Goal: Task Accomplishment & Management: Manage account settings

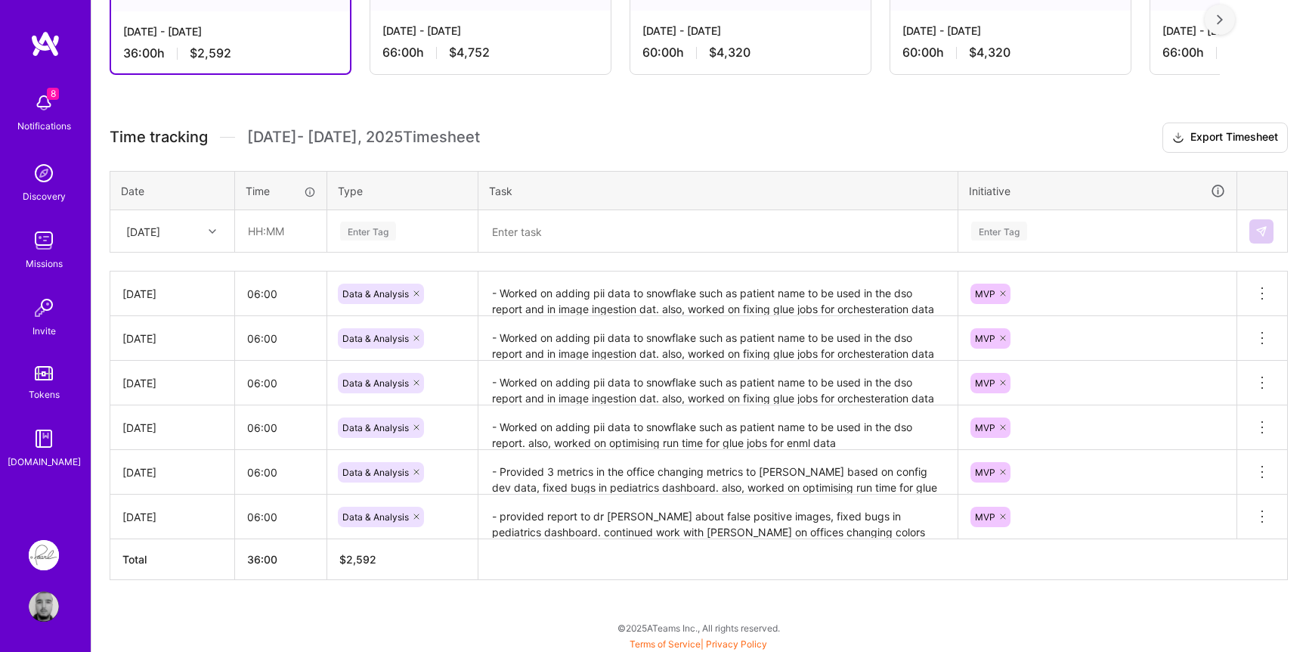
scroll to position [316, 0]
click at [194, 228] on div "[DATE]" at bounding box center [161, 229] width 84 height 25
click at [156, 355] on div "[DATE]" at bounding box center [172, 353] width 122 height 28
click at [263, 246] on input "text" at bounding box center [281, 229] width 90 height 40
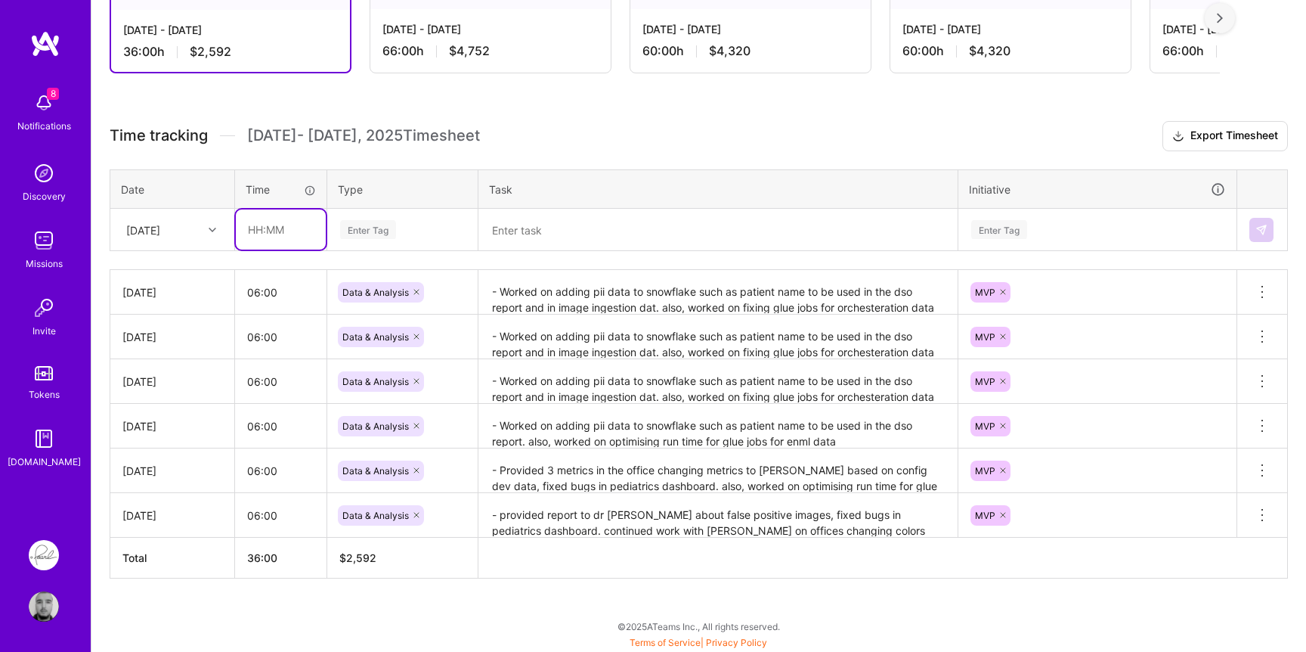
type input "06:00"
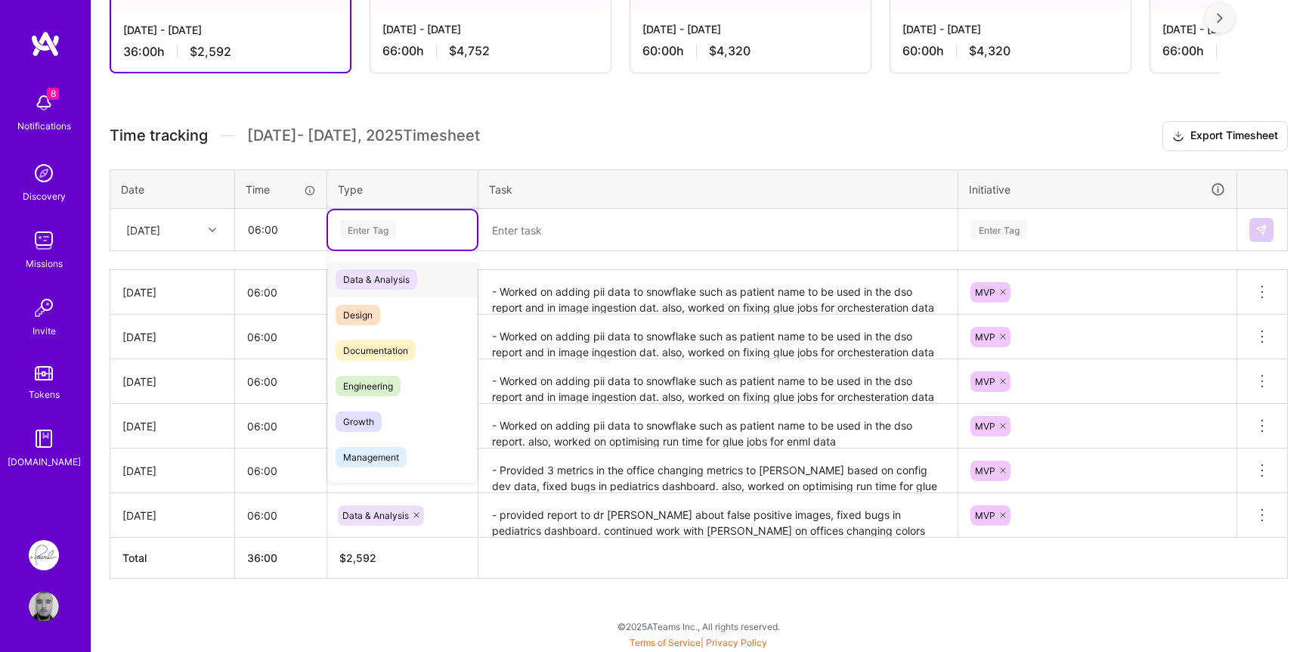
click at [360, 224] on div "Enter Tag" at bounding box center [368, 229] width 56 height 23
click at [389, 283] on span "Data & Analysis" at bounding box center [377, 279] width 82 height 20
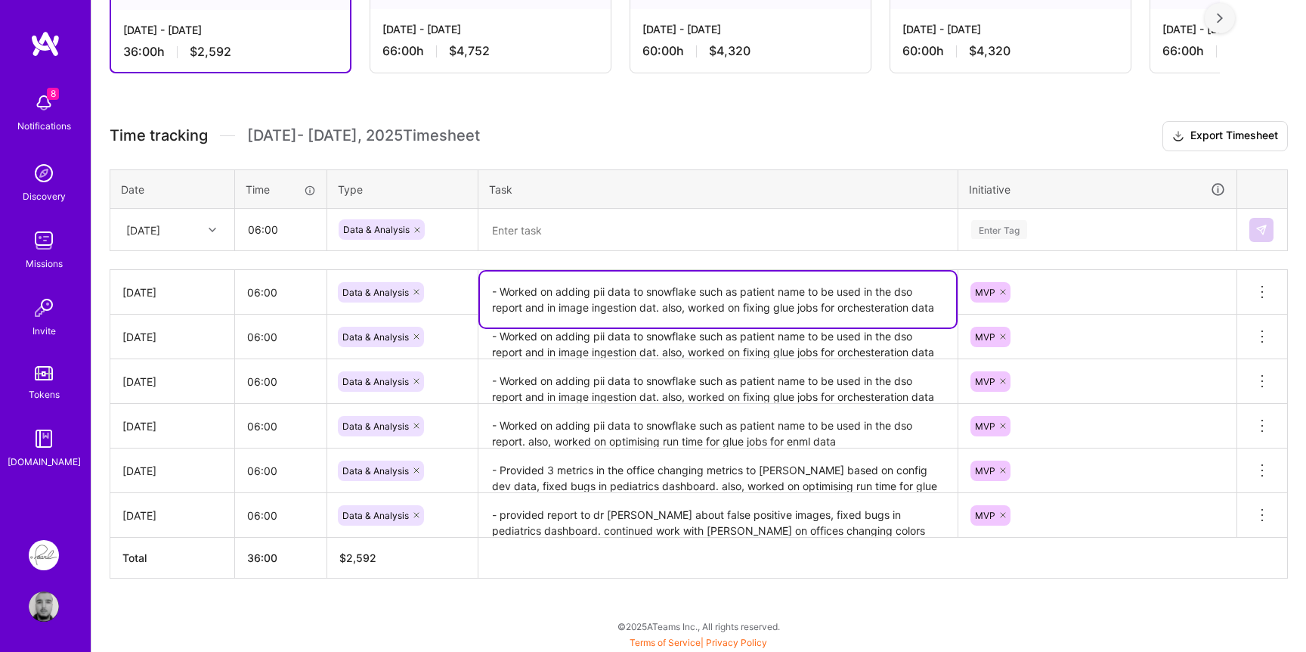
click at [636, 298] on textarea "- Worked on adding pii data to snowflake such as patient name to be used in the…" at bounding box center [718, 299] width 476 height 56
click at [635, 298] on textarea "- Worked on adding pii data to snowflake such as patient name to be used in the…" at bounding box center [718, 299] width 476 height 56
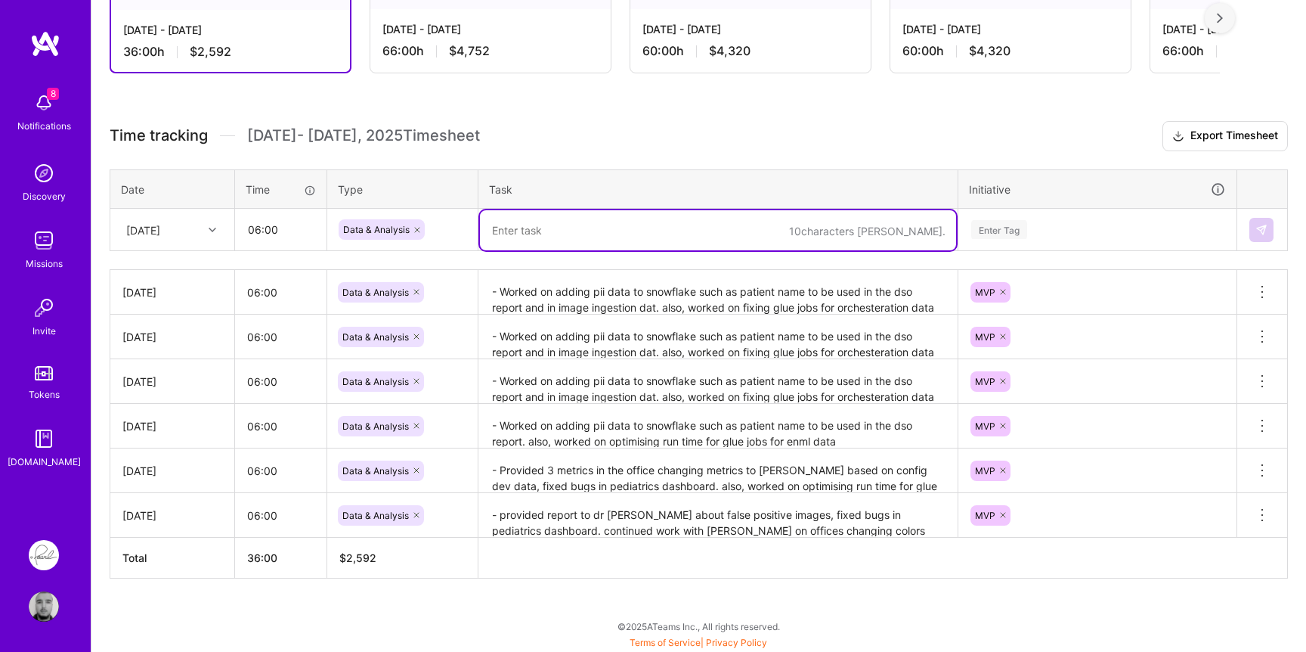
click at [646, 236] on textarea at bounding box center [718, 230] width 476 height 40
paste textarea "- Worked on adding pii data to snowflake such as patient name to be used in the…"
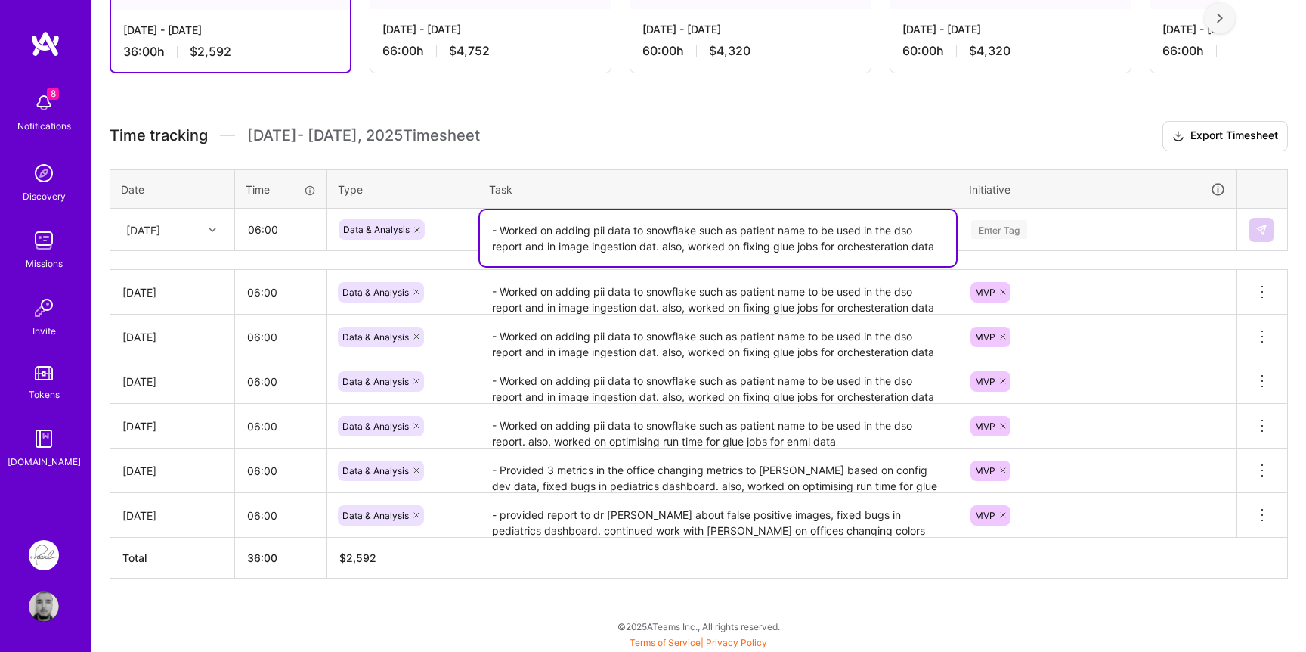
click at [579, 229] on textarea "- Worked on adding pii data to snowflake such as patient name to be used in the…" at bounding box center [718, 238] width 476 height 56
drag, startPoint x: 579, startPoint y: 229, endPoint x: 647, endPoint y: 247, distance: 70.4
click at [647, 247] on textarea "- Worked on adding pii data to snowflake such as patient name to be used in the…" at bounding box center [718, 238] width 476 height 56
click at [711, 238] on textarea "- Worked on reloading the historical data for image ingestion data to get pii d…" at bounding box center [718, 238] width 476 height 56
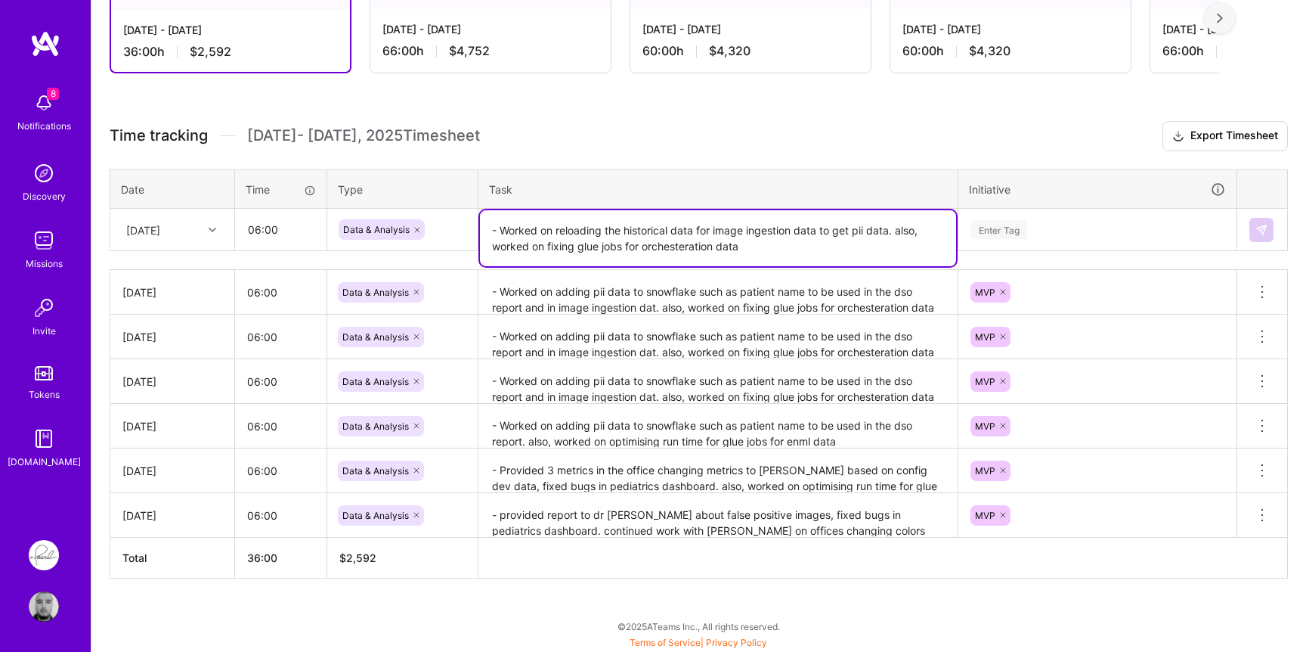
click at [711, 238] on textarea "- Worked on reloading the historical data for image ingestion data to get pii d…" at bounding box center [718, 238] width 476 height 56
type textarea "- Worked on reloading the historical data for image ingestion data to get pii d…"
click at [1008, 228] on div "Enter Tag" at bounding box center [999, 229] width 56 height 23
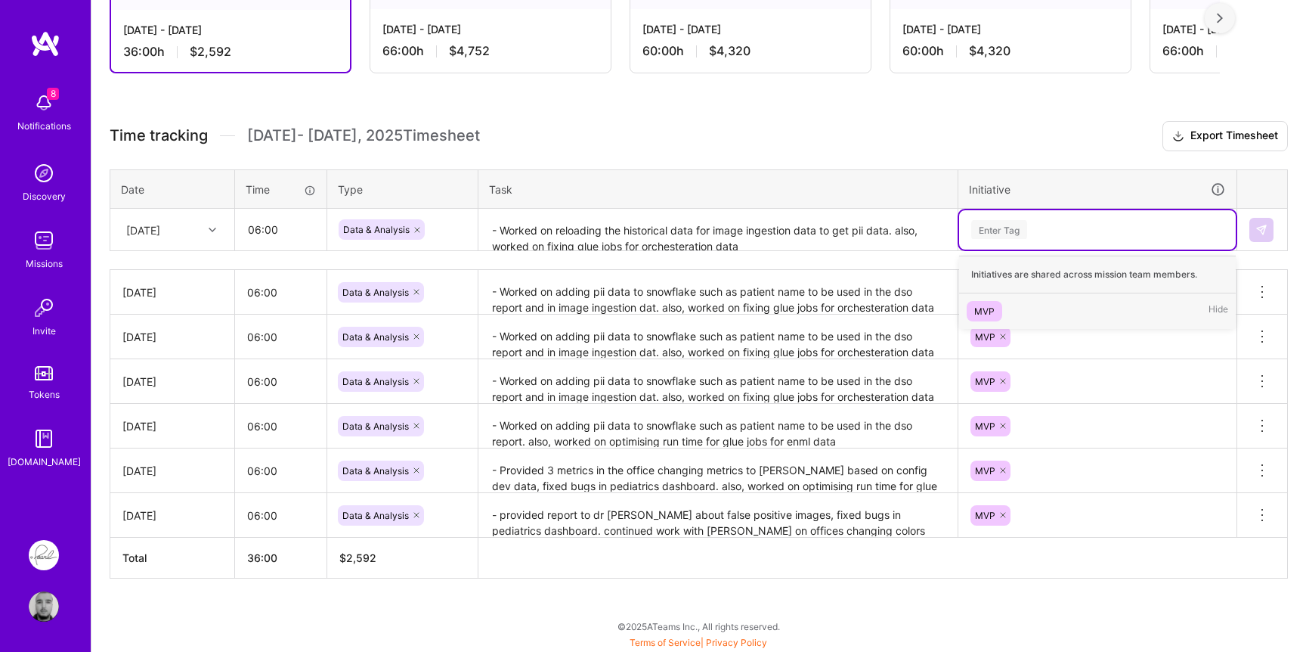
click at [981, 305] on div "MVP" at bounding box center [984, 311] width 20 height 16
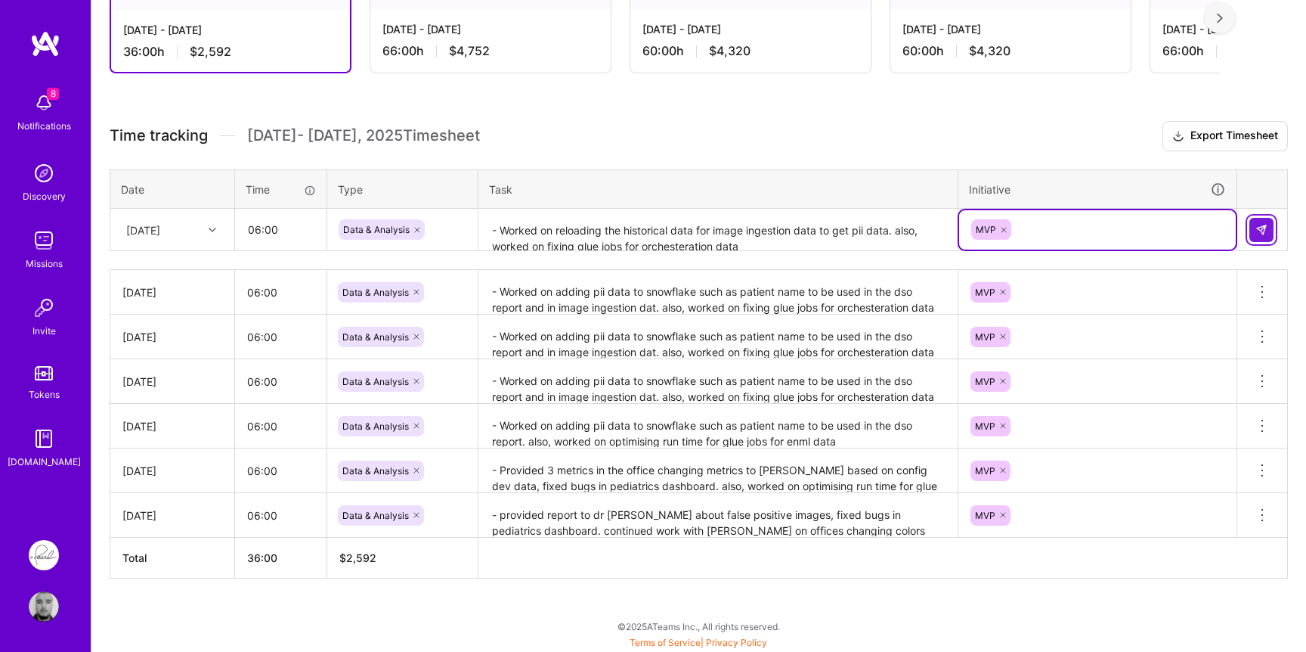
click at [1269, 230] on button at bounding box center [1262, 230] width 24 height 24
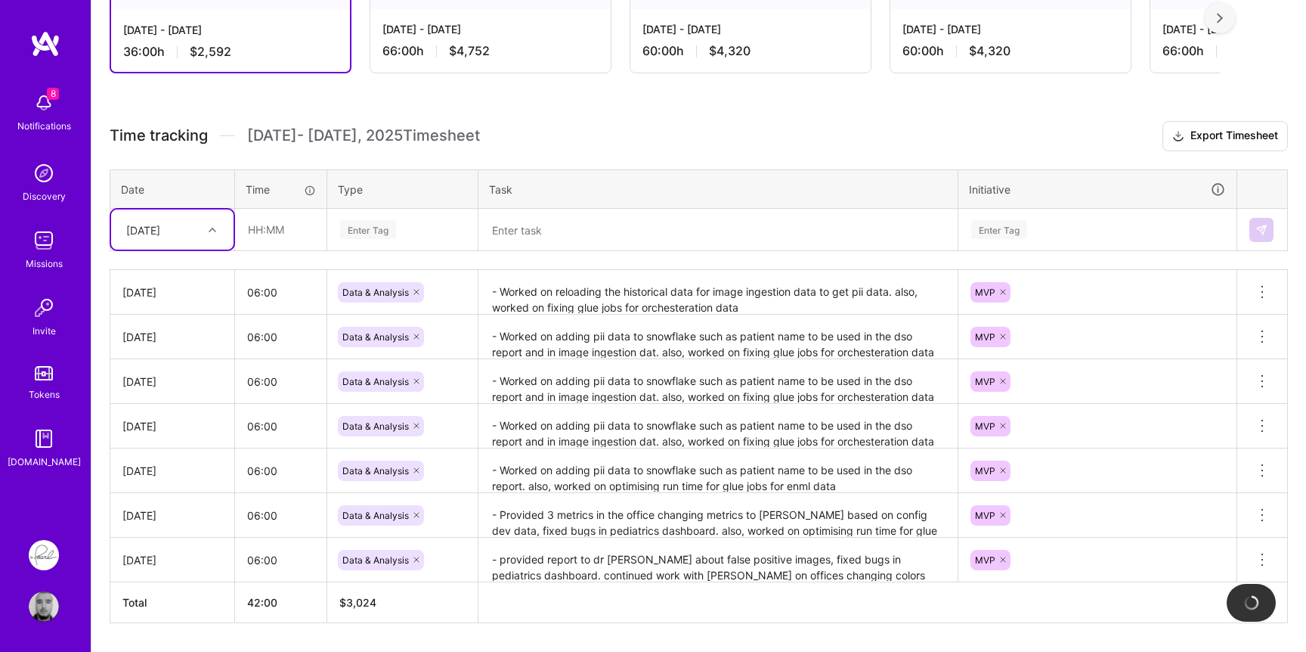
click at [199, 232] on div "[DATE]" at bounding box center [161, 229] width 84 height 25
click at [151, 390] on div "[DATE]" at bounding box center [172, 392] width 122 height 28
click at [269, 230] on input "text" at bounding box center [281, 229] width 90 height 40
type input "06:00"
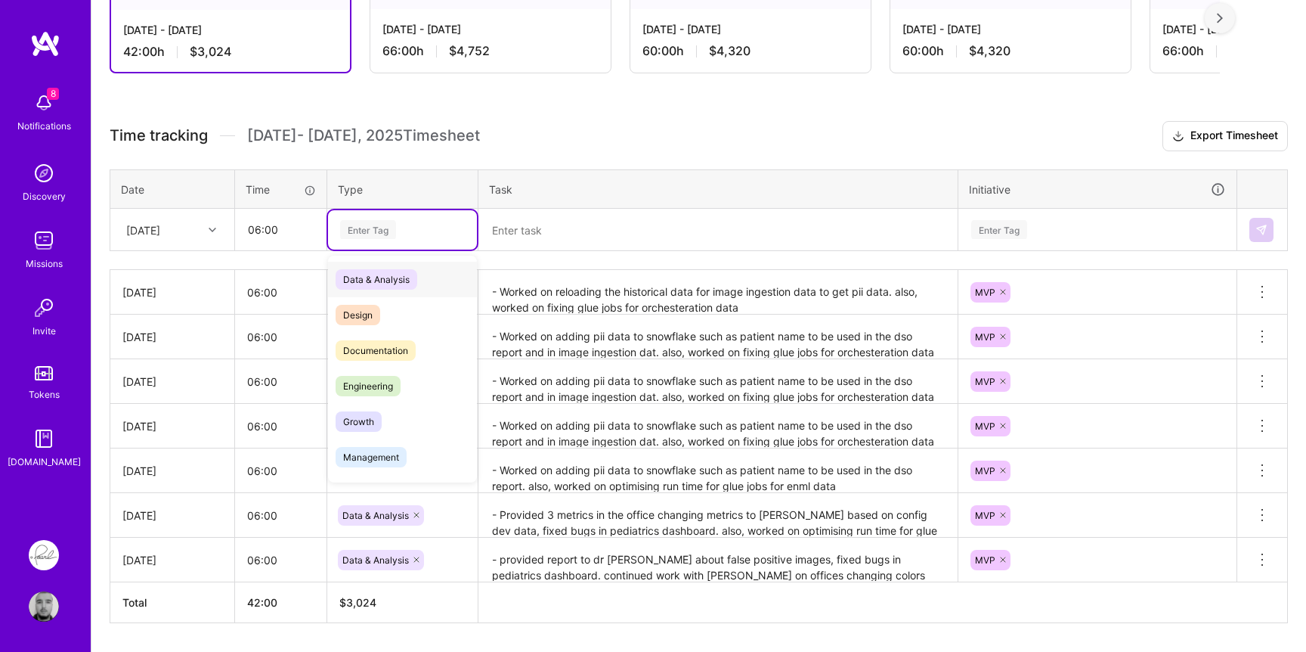
click at [386, 229] on div "Enter Tag" at bounding box center [368, 229] width 56 height 23
click at [382, 275] on span "Data & Analysis" at bounding box center [377, 279] width 82 height 20
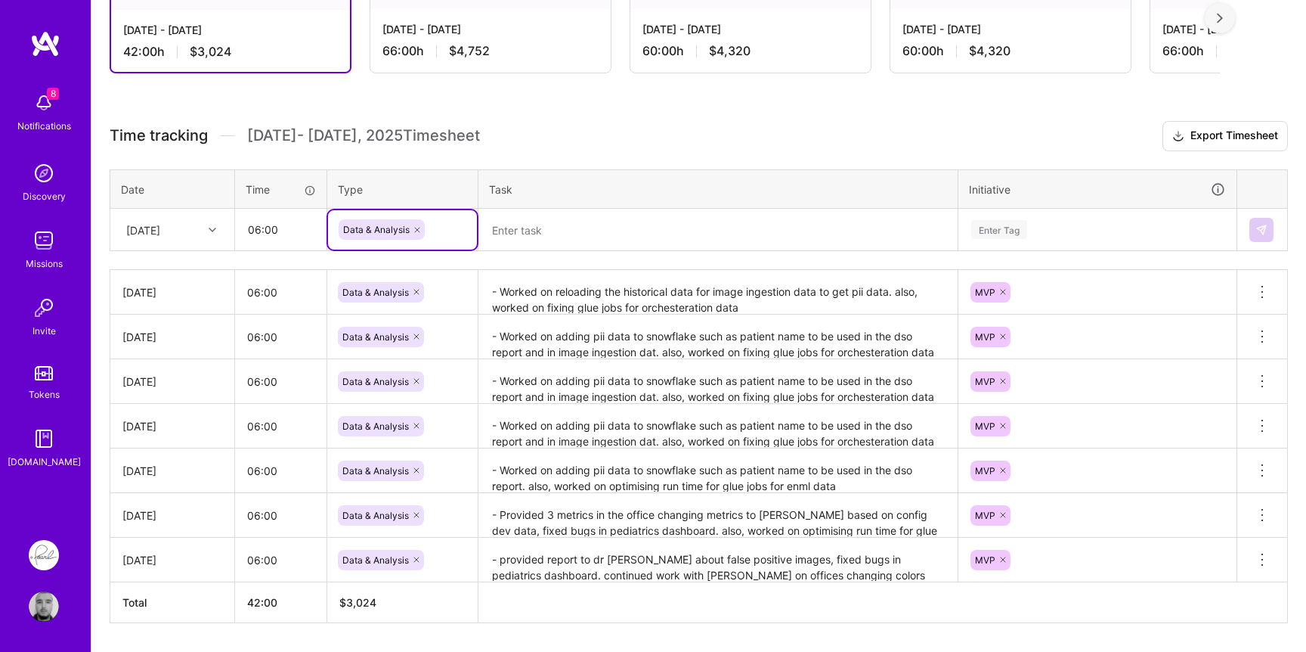
click at [562, 218] on textarea at bounding box center [718, 230] width 476 height 40
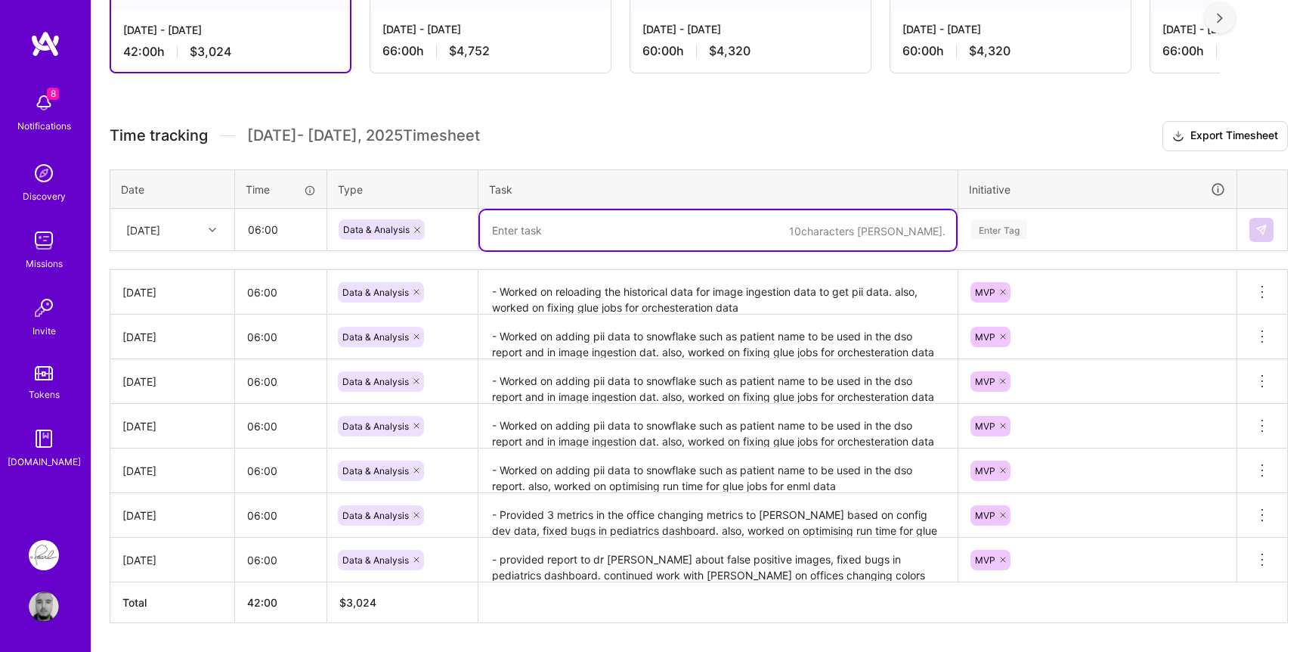
paste textarea "- Worked on reloading the historical data for image ingestion data to get pii d…"
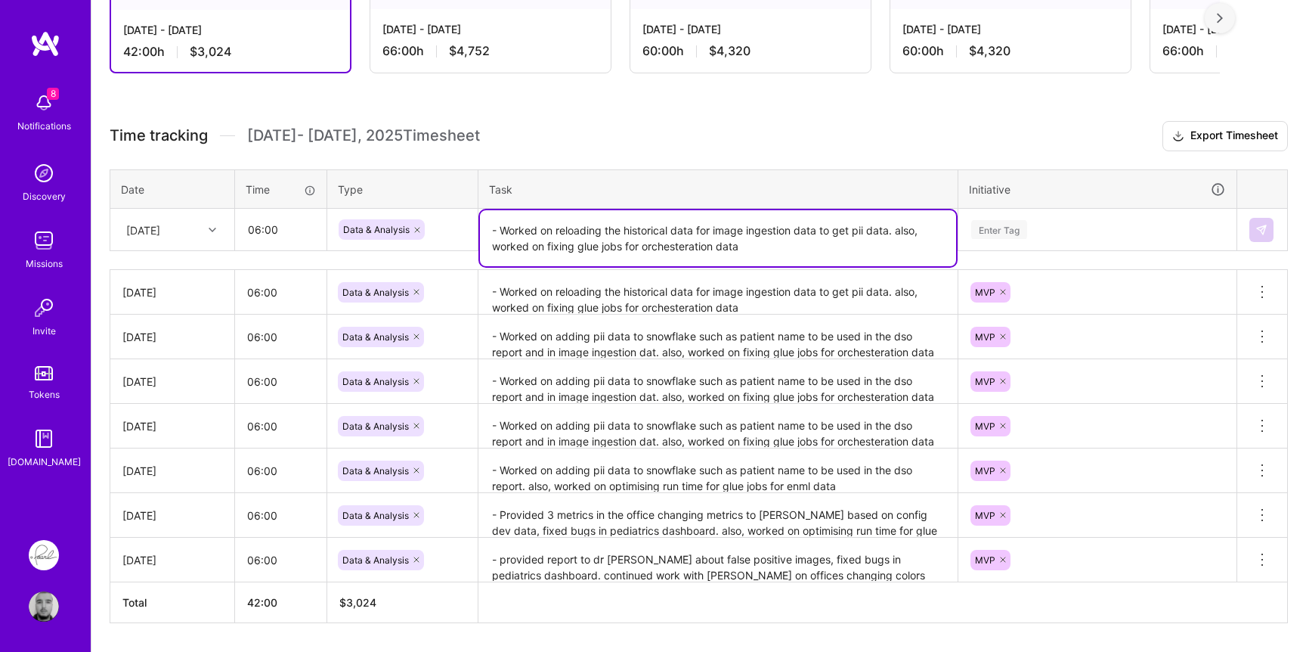
click at [581, 229] on textarea "- Worked on reloading the historical data for image ingestion data to get pii d…" at bounding box center [718, 238] width 476 height 56
drag, startPoint x: 581, startPoint y: 229, endPoint x: 729, endPoint y: 244, distance: 148.9
click at [729, 244] on textarea "- Worked on reloading the historical data for image ingestion data to get pii d…" at bounding box center [718, 238] width 476 height 56
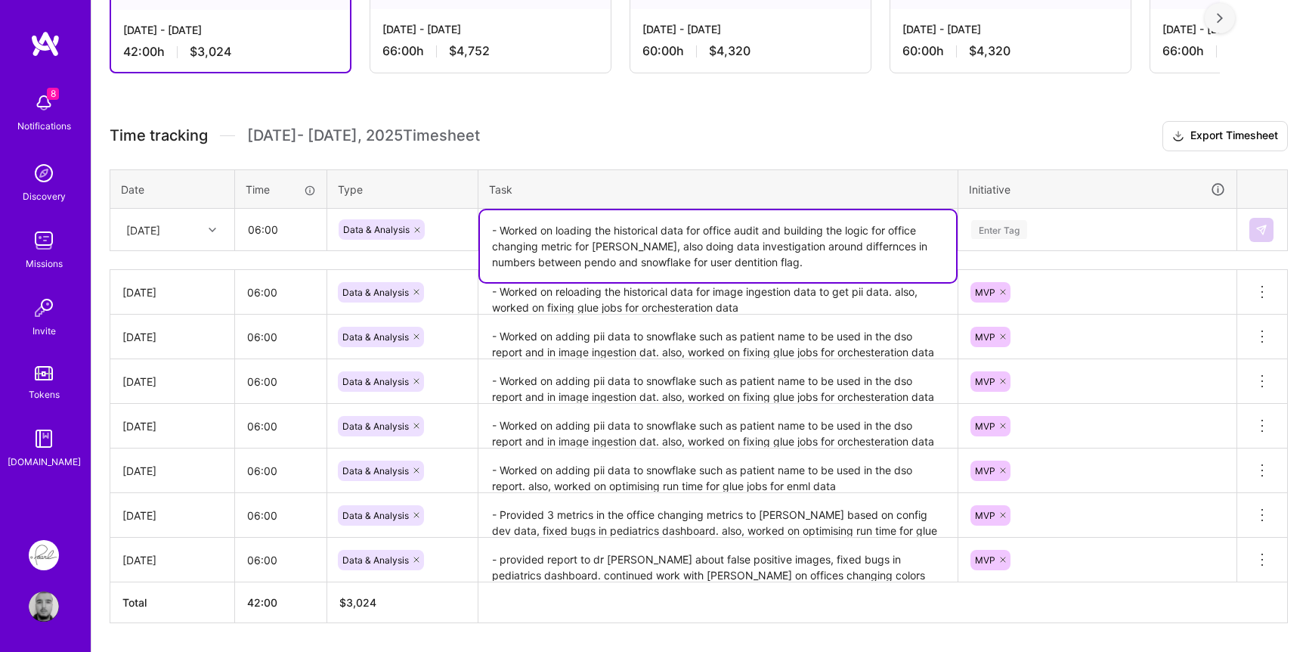
click at [834, 248] on textarea "- Worked on loading the historical data for office audit and building the logic…" at bounding box center [718, 246] width 476 height 72
drag, startPoint x: 834, startPoint y: 248, endPoint x: 856, endPoint y: 252, distance: 23.0
click at [856, 252] on textarea "- Worked on loading the historical data for office audit and building the logic…" at bounding box center [718, 246] width 476 height 72
type textarea "- Worked on loading the historical data for office audit and building the logic…"
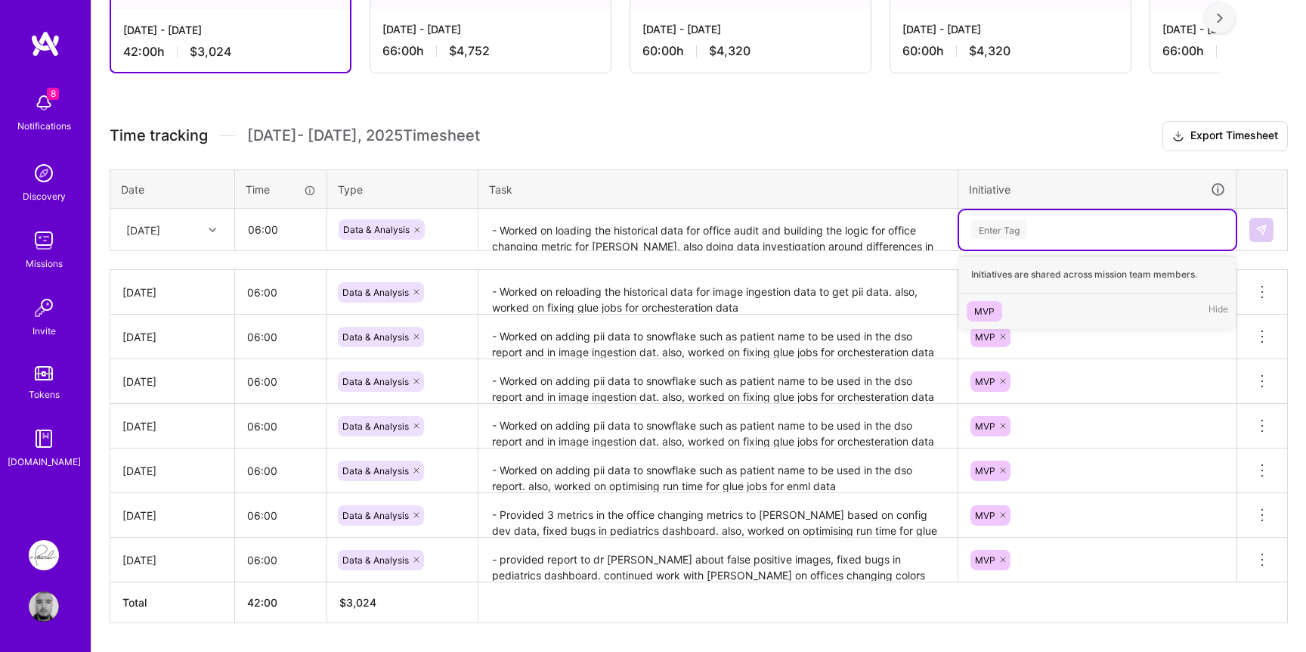
click at [1013, 246] on div "Enter Tag" at bounding box center [1097, 229] width 277 height 39
click at [1009, 236] on div "Enter Tag" at bounding box center [999, 229] width 56 height 23
click at [990, 310] on div "MVP" at bounding box center [984, 311] width 20 height 16
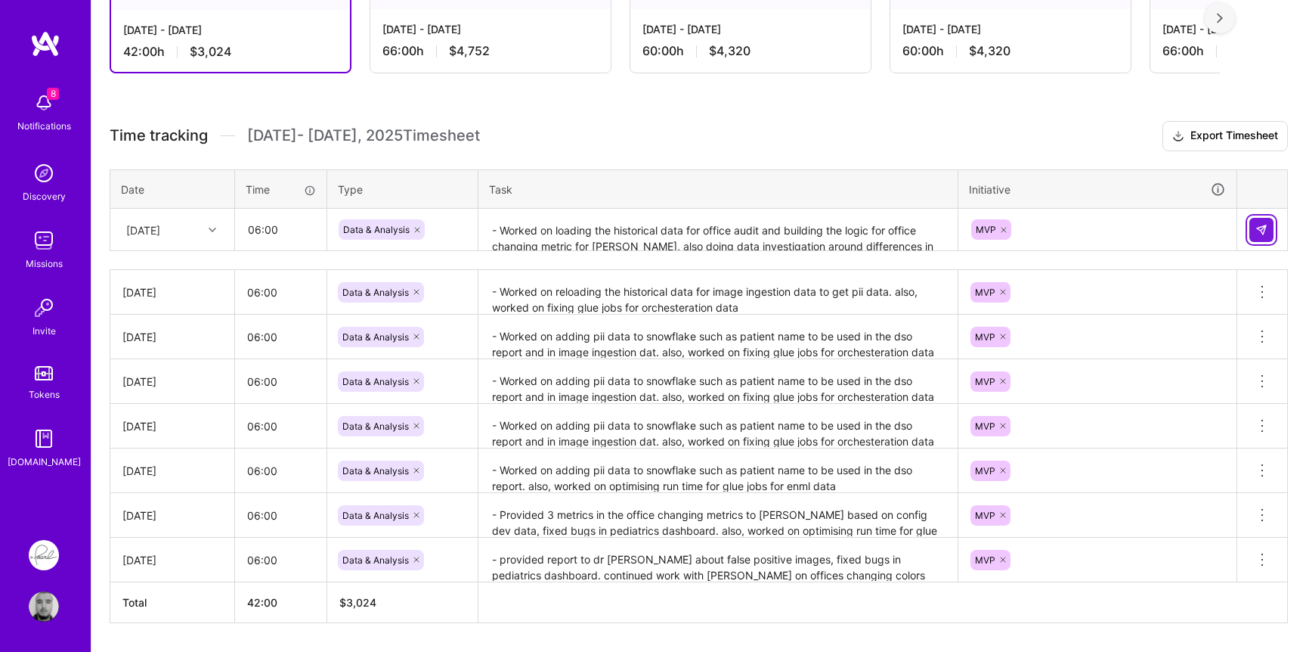
click at [1264, 225] on img at bounding box center [1262, 230] width 12 height 12
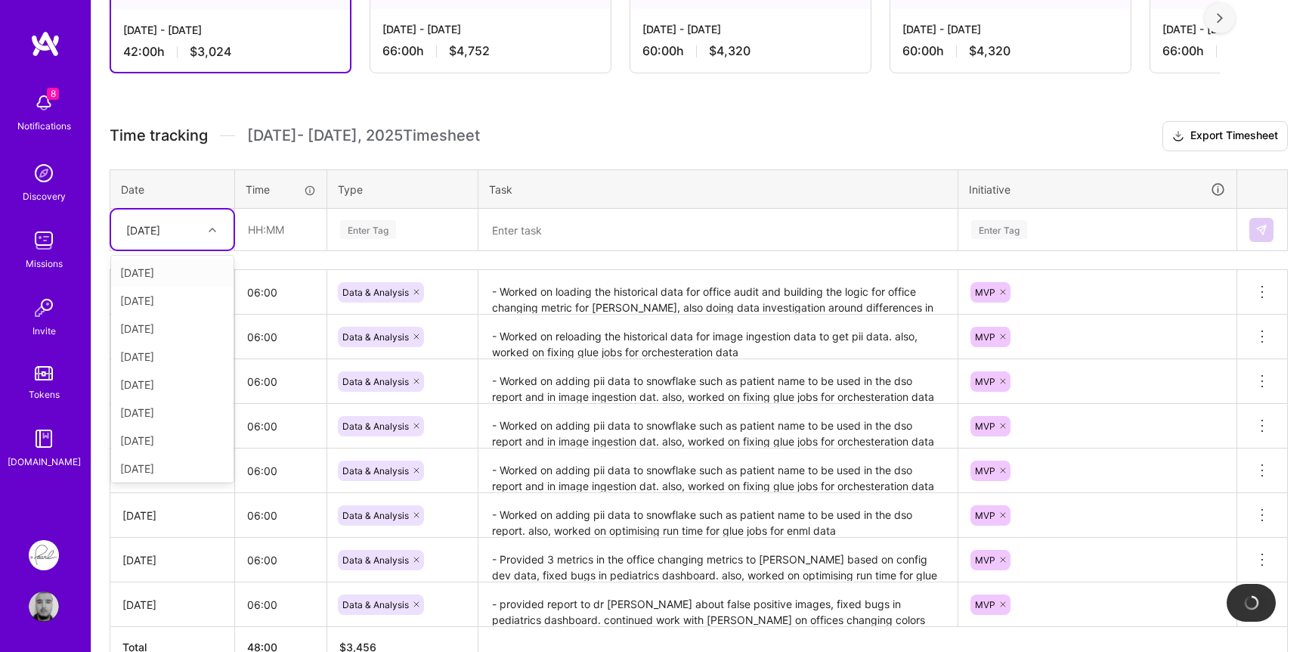
click at [160, 228] on div "[DATE]" at bounding box center [143, 229] width 34 height 16
click at [142, 435] on div "[DATE]" at bounding box center [172, 437] width 122 height 28
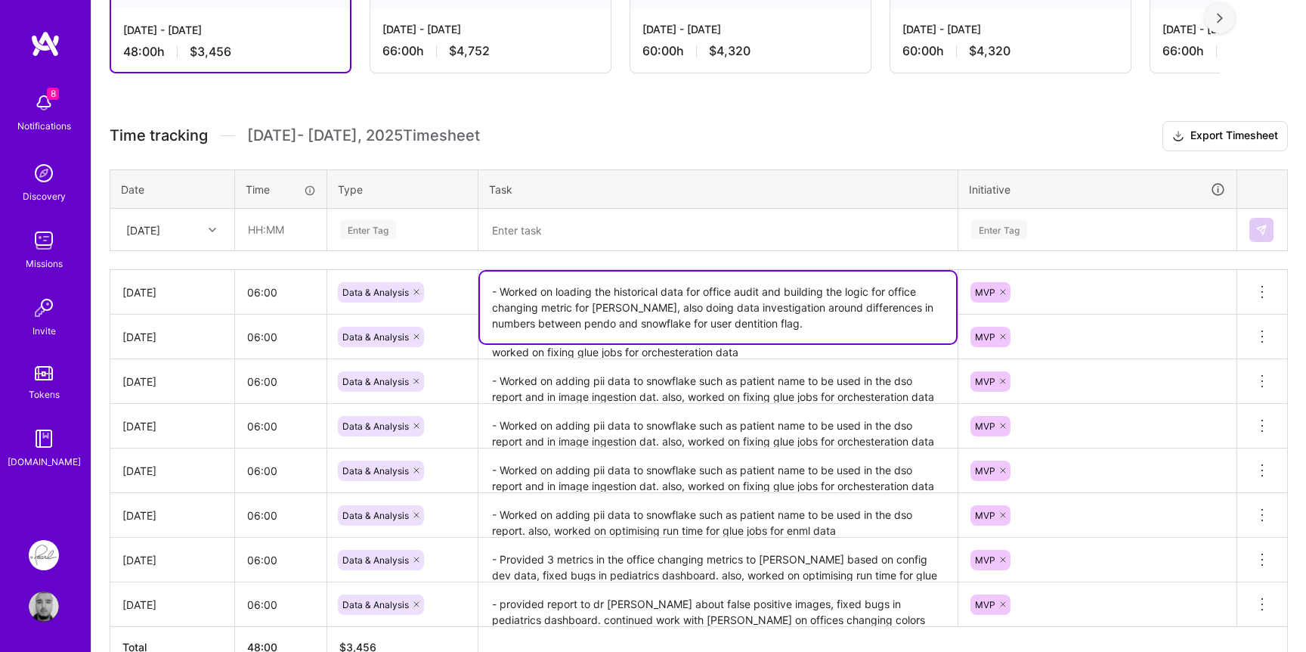
click at [554, 303] on textarea "- Worked on loading the historical data for office audit and building the logic…" at bounding box center [718, 307] width 476 height 72
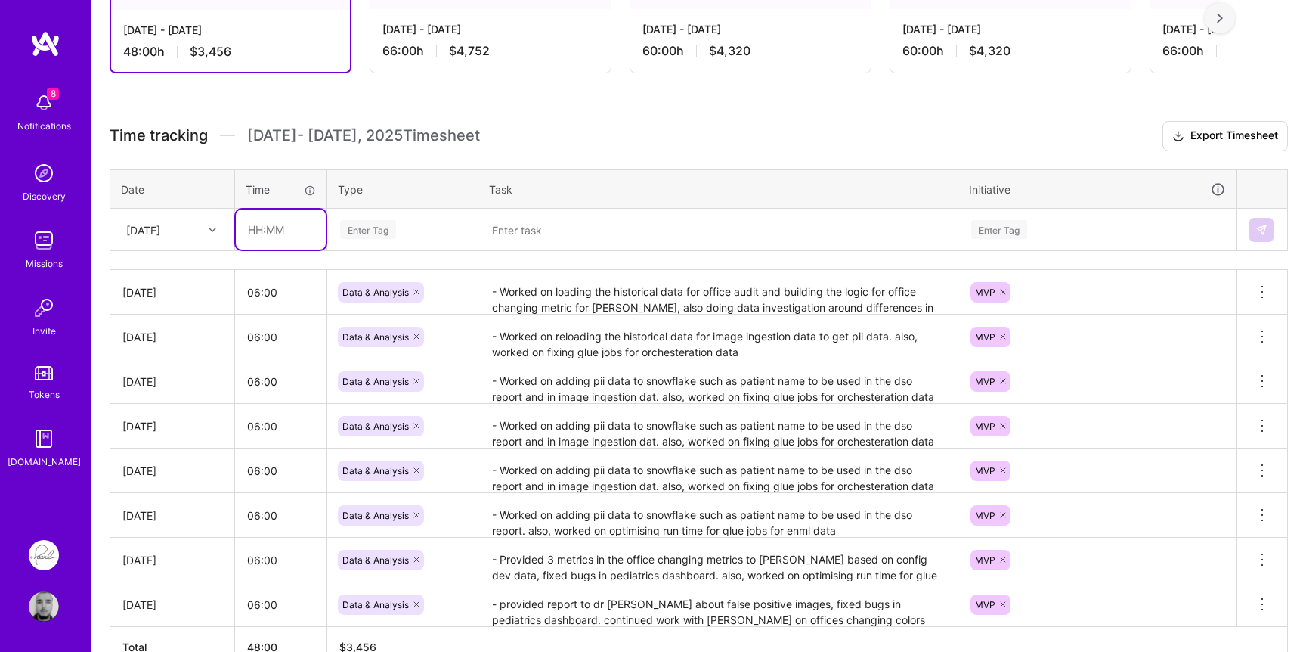
click at [299, 231] on input "text" at bounding box center [281, 229] width 90 height 40
type input "06:00"
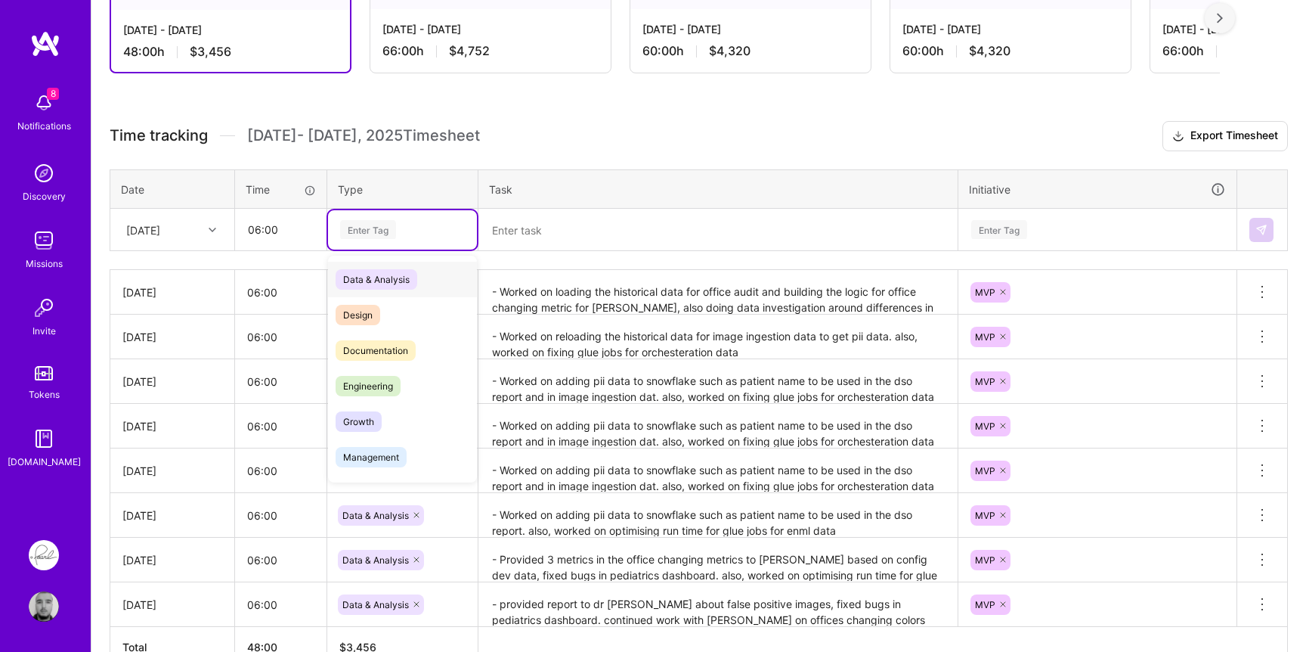
click at [370, 237] on div "Enter Tag" at bounding box center [368, 229] width 56 height 23
click at [370, 284] on span "Data & Analysis" at bounding box center [377, 279] width 82 height 20
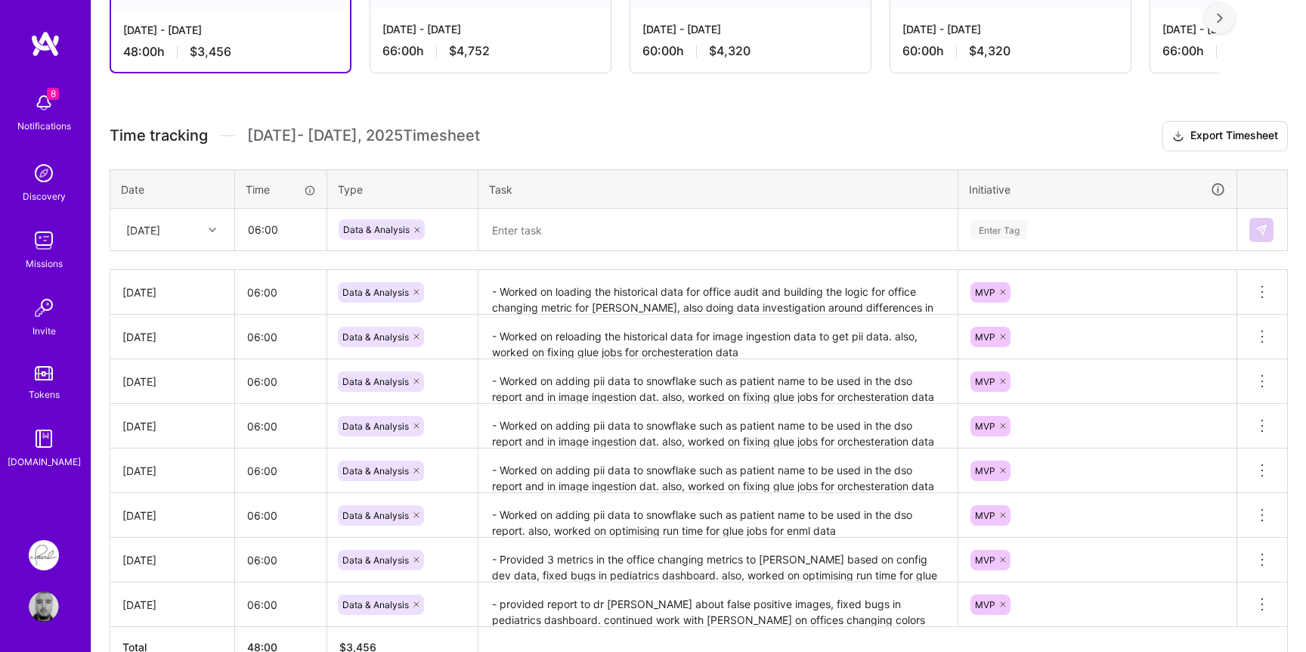
click at [558, 203] on th "Task" at bounding box center [719, 188] width 480 height 39
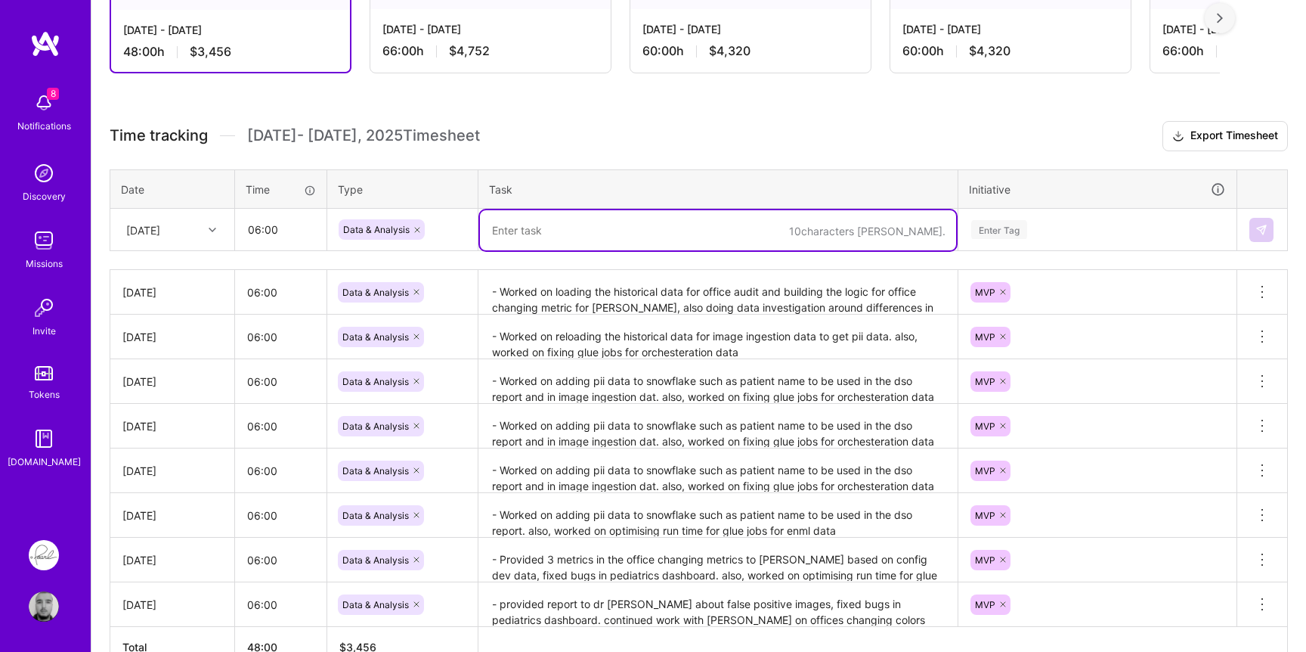
click at [547, 215] on textarea at bounding box center [718, 230] width 476 height 40
paste textarea "- Worked on loading the historical data for office audit and building the logic…"
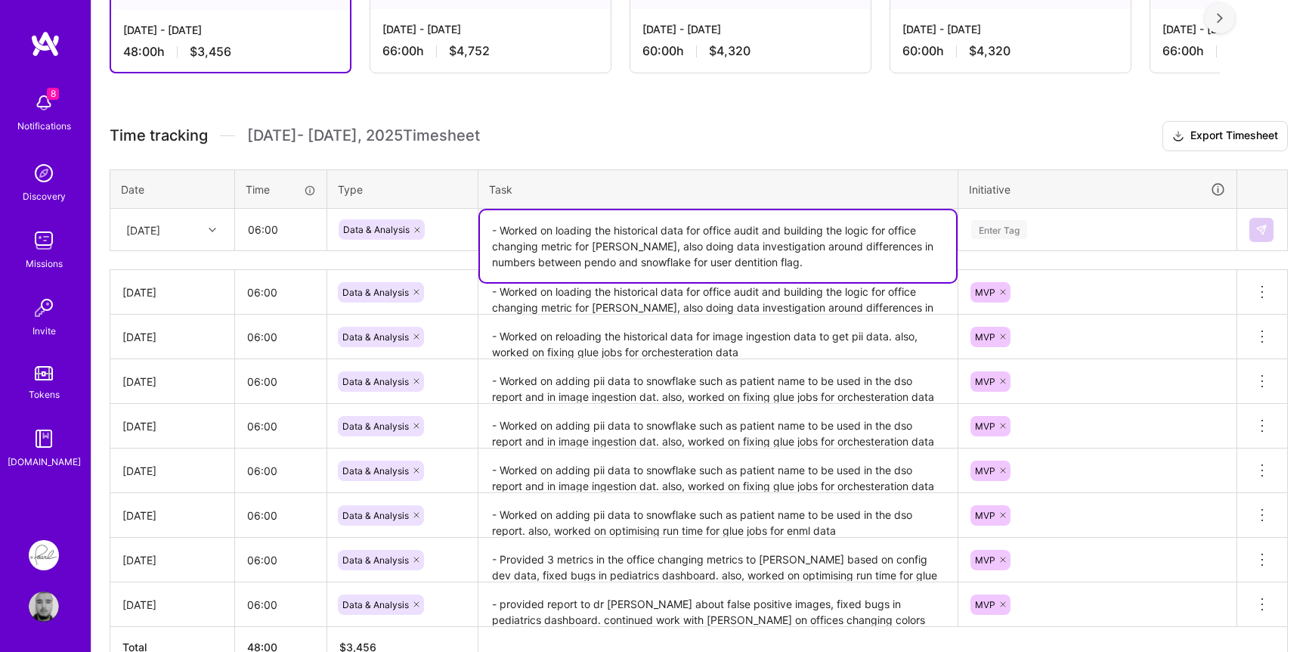
click at [519, 231] on textarea "- Worked on loading the historical data for office audit and building the logic…" at bounding box center [718, 246] width 476 height 72
click at [559, 229] on textarea "- Worked on loading the historical data for office audit and building the logic…" at bounding box center [718, 246] width 476 height 72
drag, startPoint x: 559, startPoint y: 229, endPoint x: 605, endPoint y: 241, distance: 46.9
click at [604, 241] on textarea "- Worked on loading the historical data for office audit and building the logic…" at bounding box center [718, 246] width 476 height 72
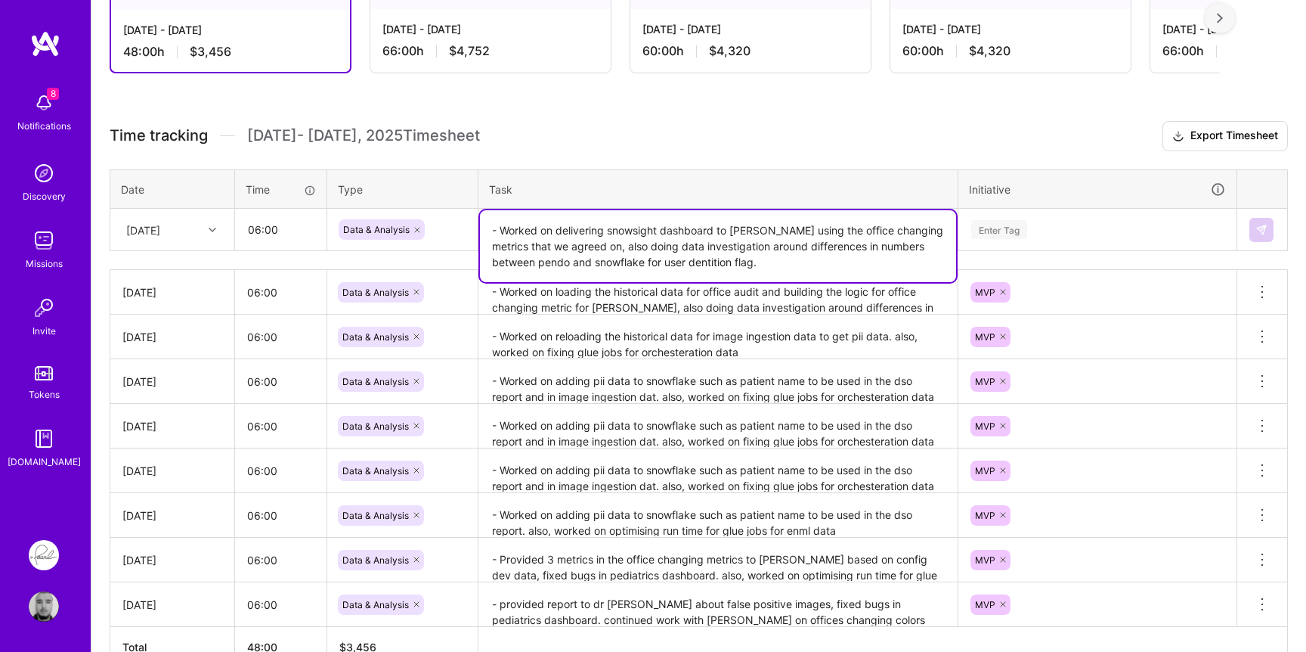
click at [744, 245] on textarea "- Worked on delivering snowsight dashboard to [PERSON_NAME] using the office ch…" at bounding box center [718, 246] width 476 height 72
drag, startPoint x: 744, startPoint y: 245, endPoint x: 693, endPoint y: 259, distance: 52.6
click at [693, 259] on textarea "- Worked on delivering snowsight dashboard to [PERSON_NAME] using the office ch…" at bounding box center [718, 246] width 476 height 72
type textarea "- Worked on delivering snowsight dashboard to [PERSON_NAME] using the office ch…"
click at [1033, 227] on div "Enter Tag" at bounding box center [1098, 229] width 256 height 19
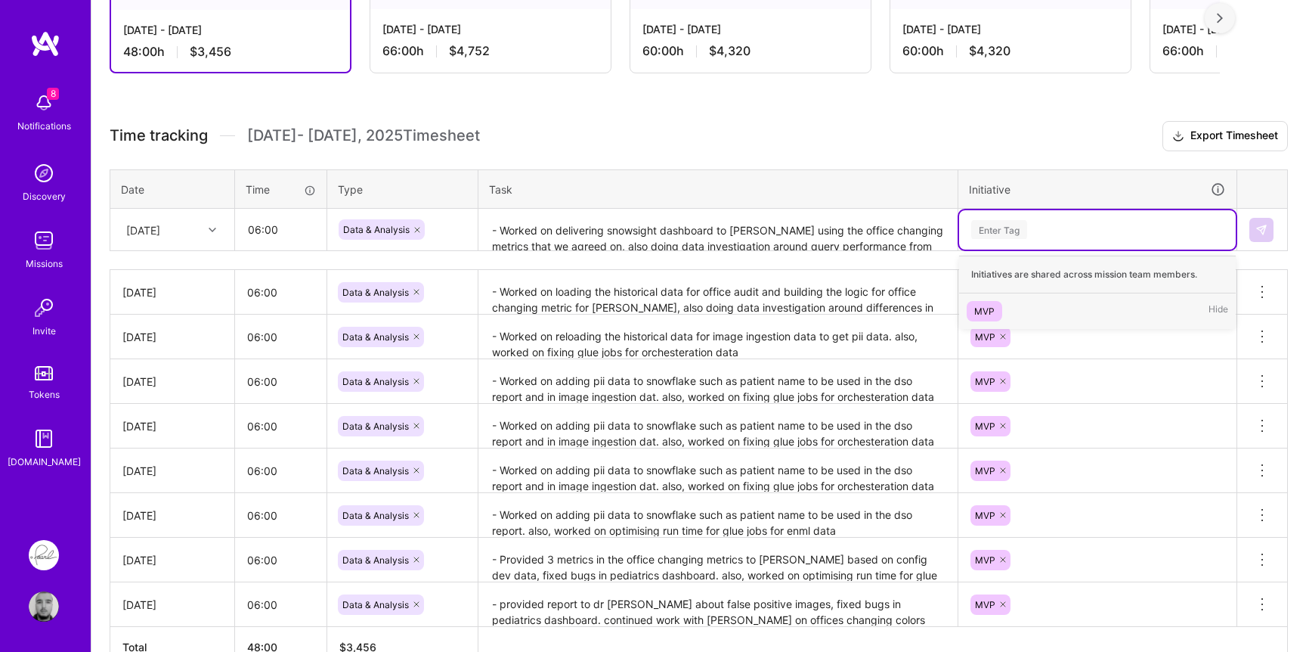
click at [991, 309] on div "MVP" at bounding box center [984, 311] width 20 height 16
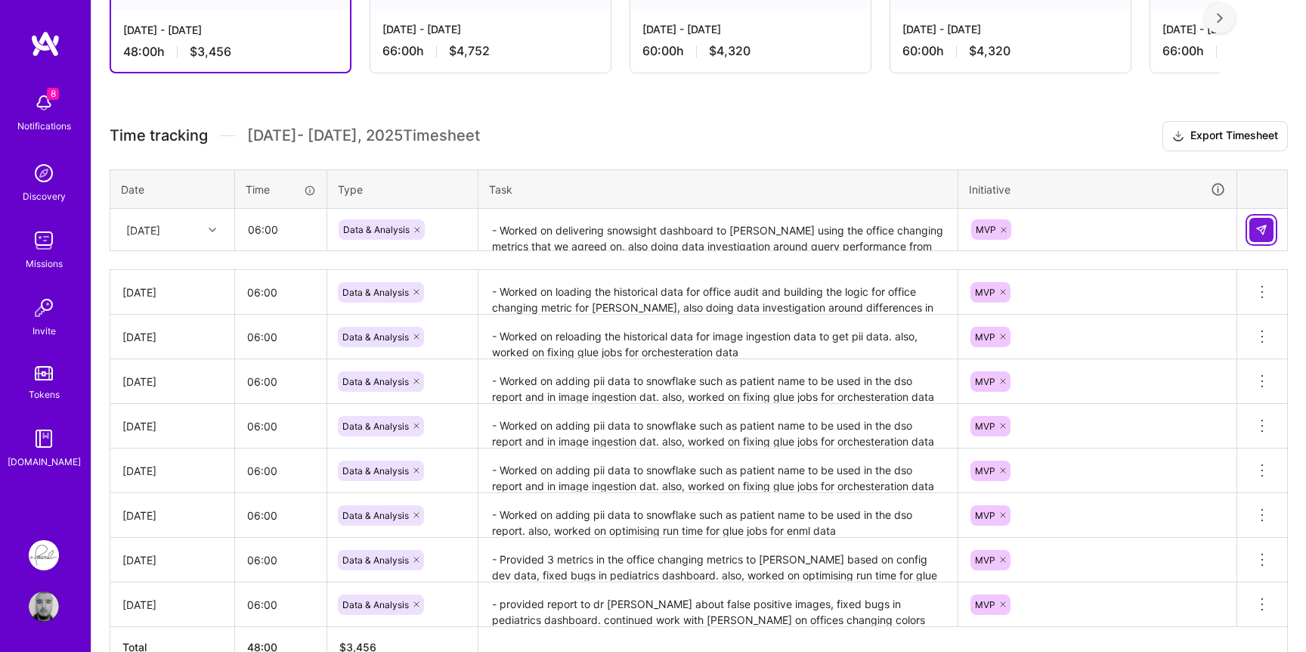
click at [1262, 229] on img at bounding box center [1262, 230] width 12 height 12
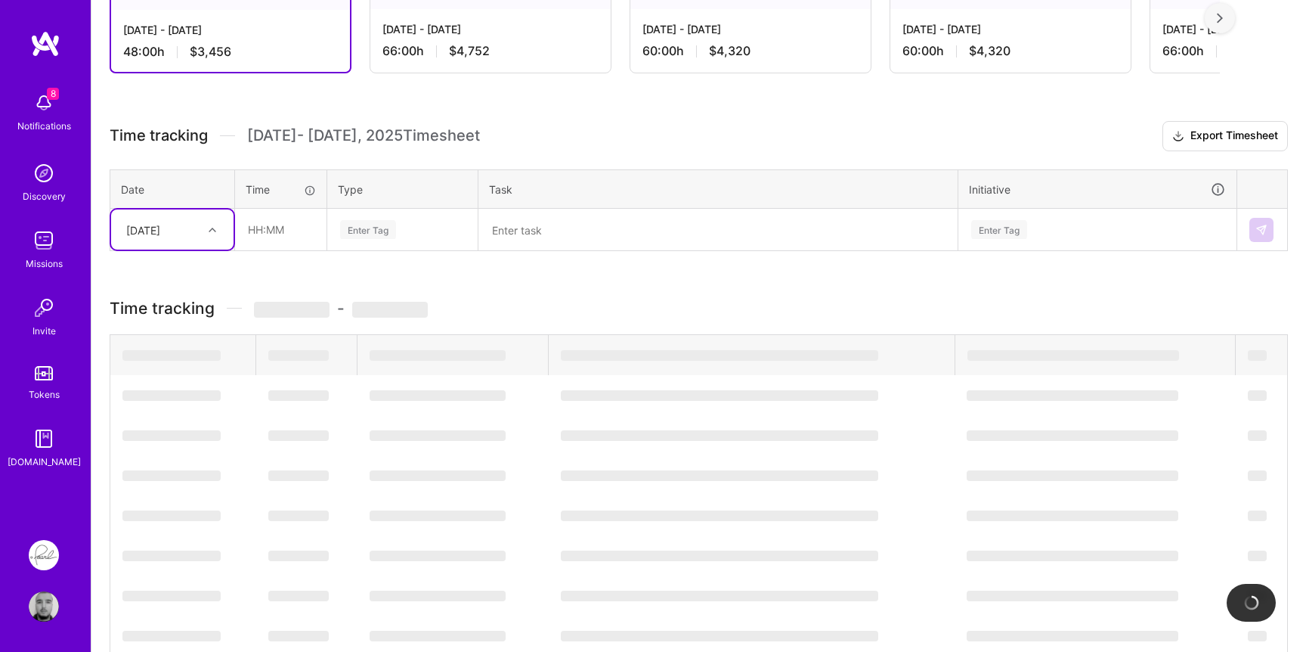
click at [196, 230] on div "[DATE]" at bounding box center [161, 229] width 84 height 25
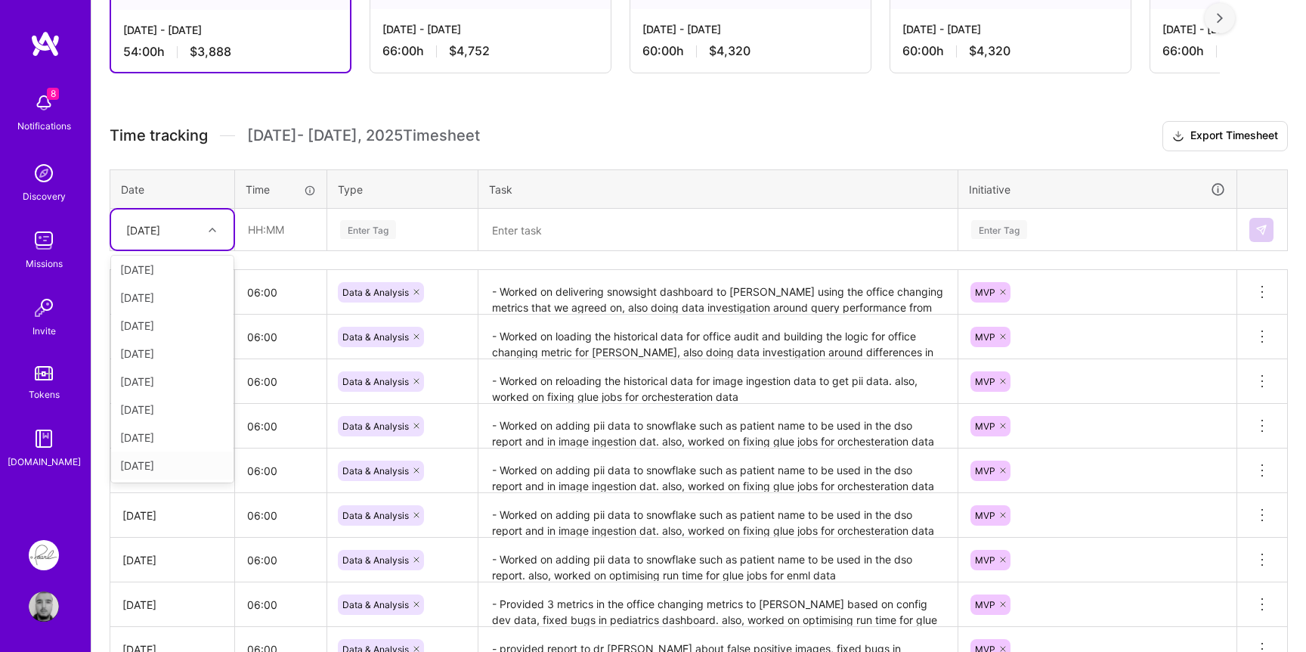
click at [150, 460] on div "[DATE]" at bounding box center [172, 465] width 122 height 28
click at [298, 214] on input "text" at bounding box center [281, 229] width 90 height 40
type input "06:00"
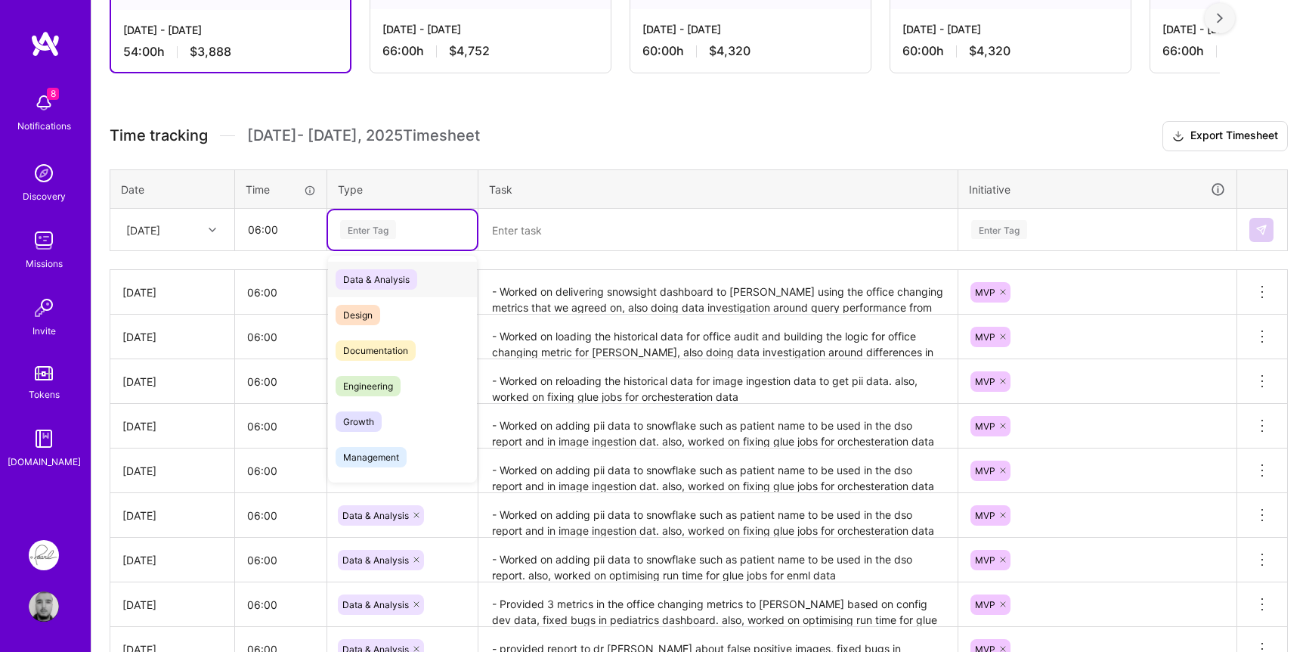
click at [370, 237] on div "Enter Tag" at bounding box center [368, 229] width 56 height 23
click at [363, 272] on span "Data & Analysis" at bounding box center [377, 279] width 82 height 20
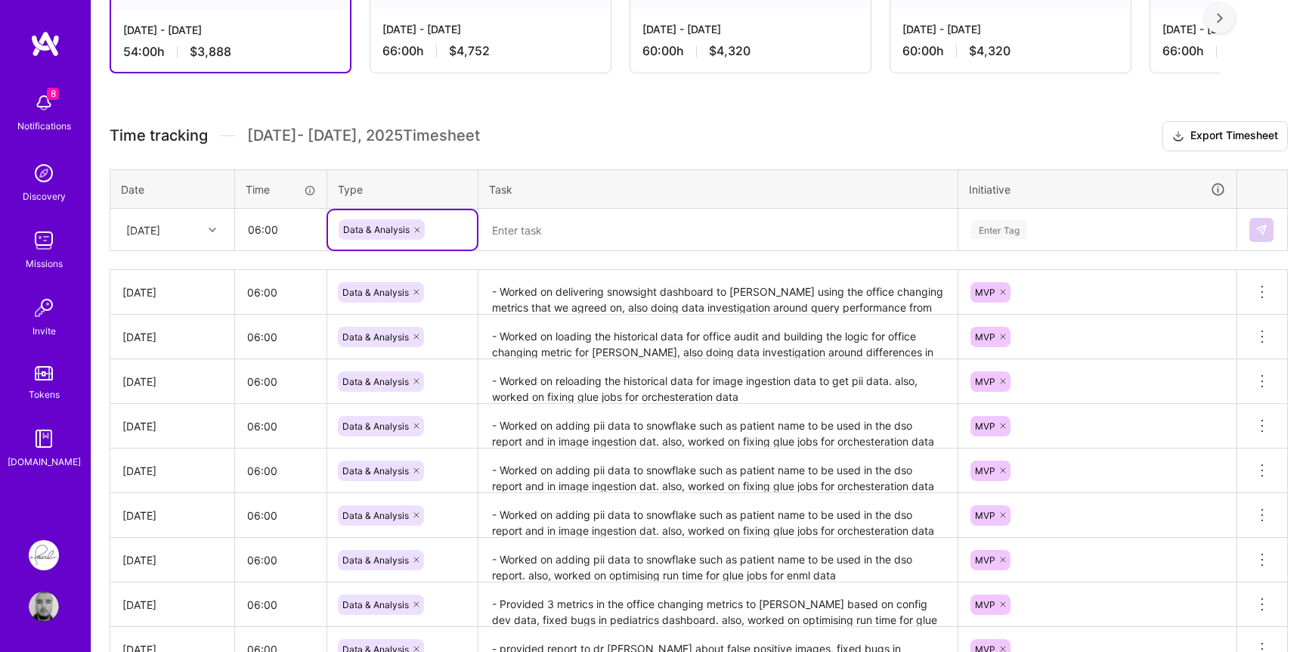
click at [528, 236] on textarea at bounding box center [718, 230] width 476 height 40
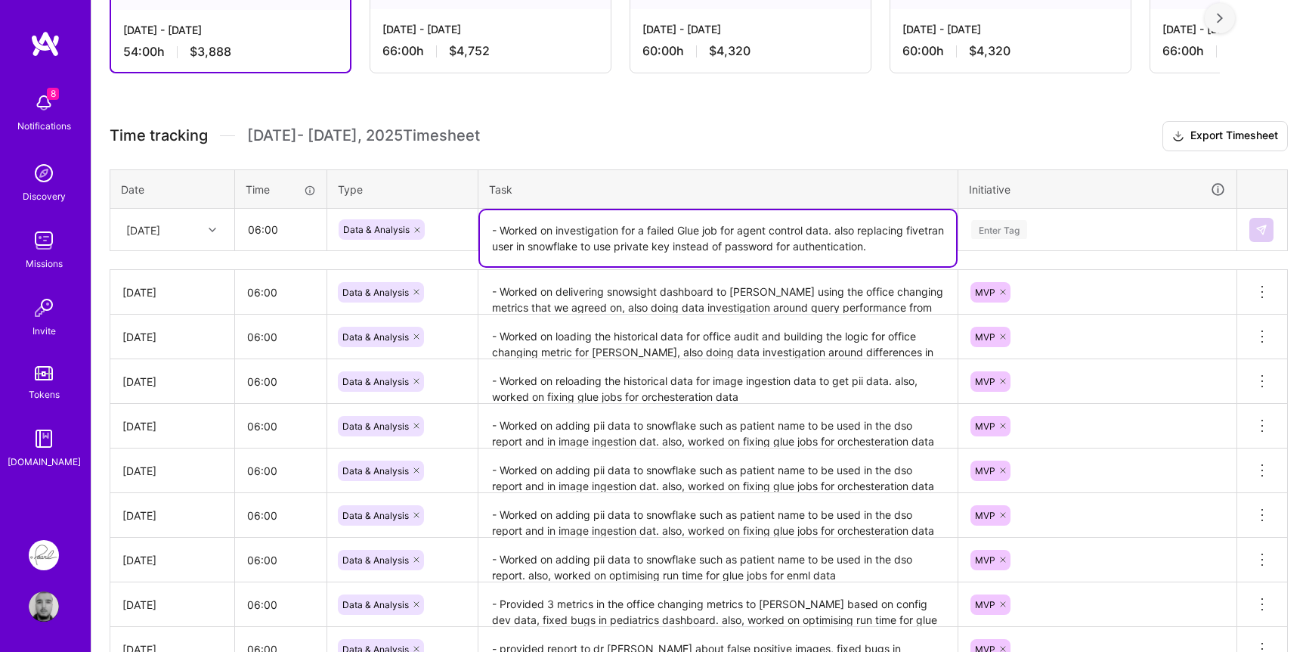
type textarea "- Worked on investigation for a failed Glue job for agent control data. also re…"
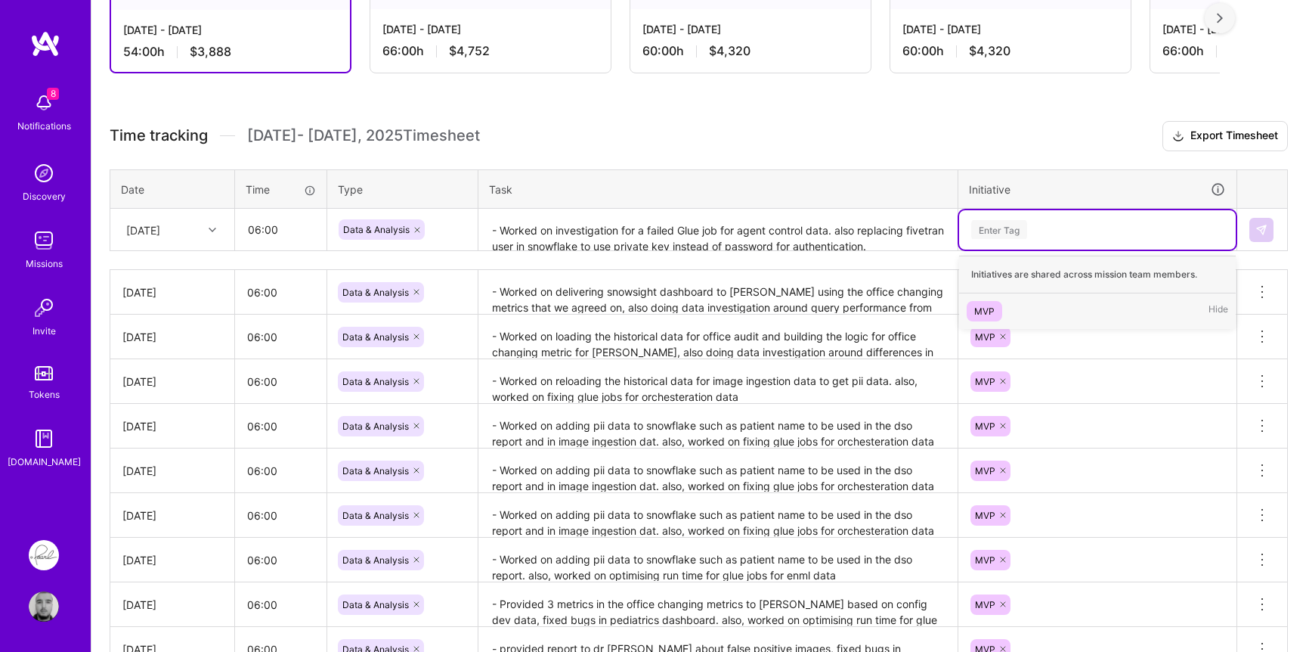
click at [1034, 238] on div "Enter Tag" at bounding box center [1097, 229] width 277 height 39
click at [987, 306] on div "MVP" at bounding box center [984, 311] width 20 height 16
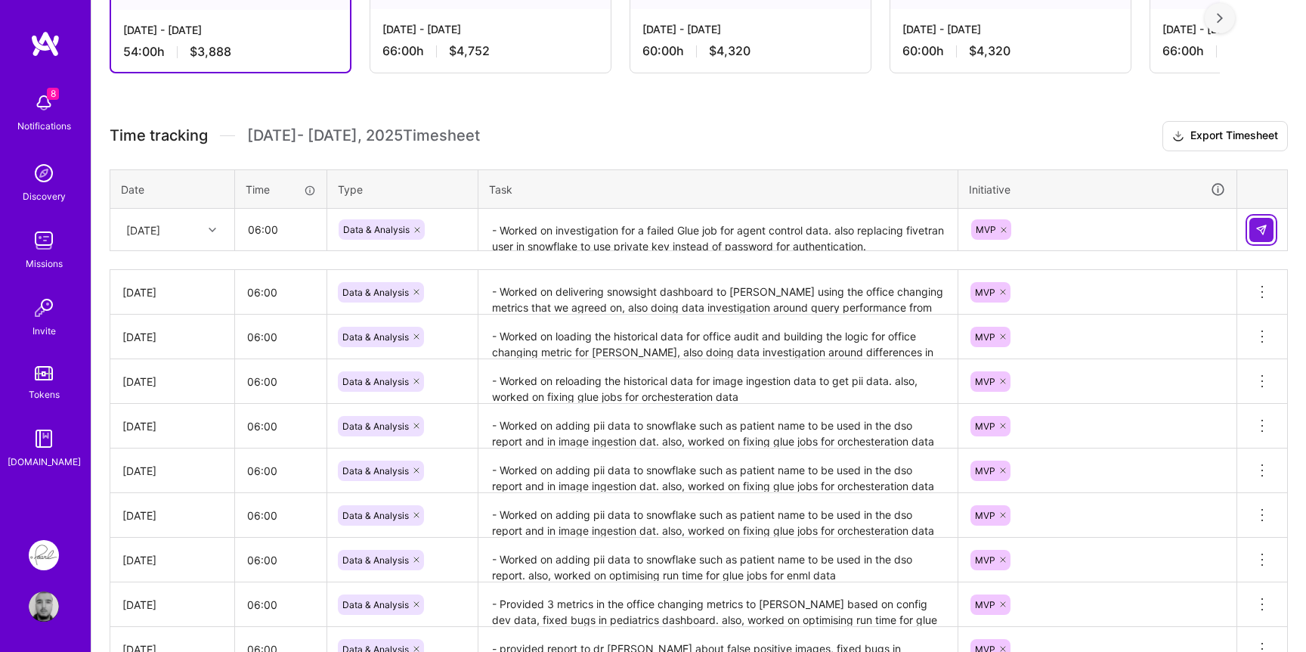
click at [1268, 234] on button at bounding box center [1262, 230] width 24 height 24
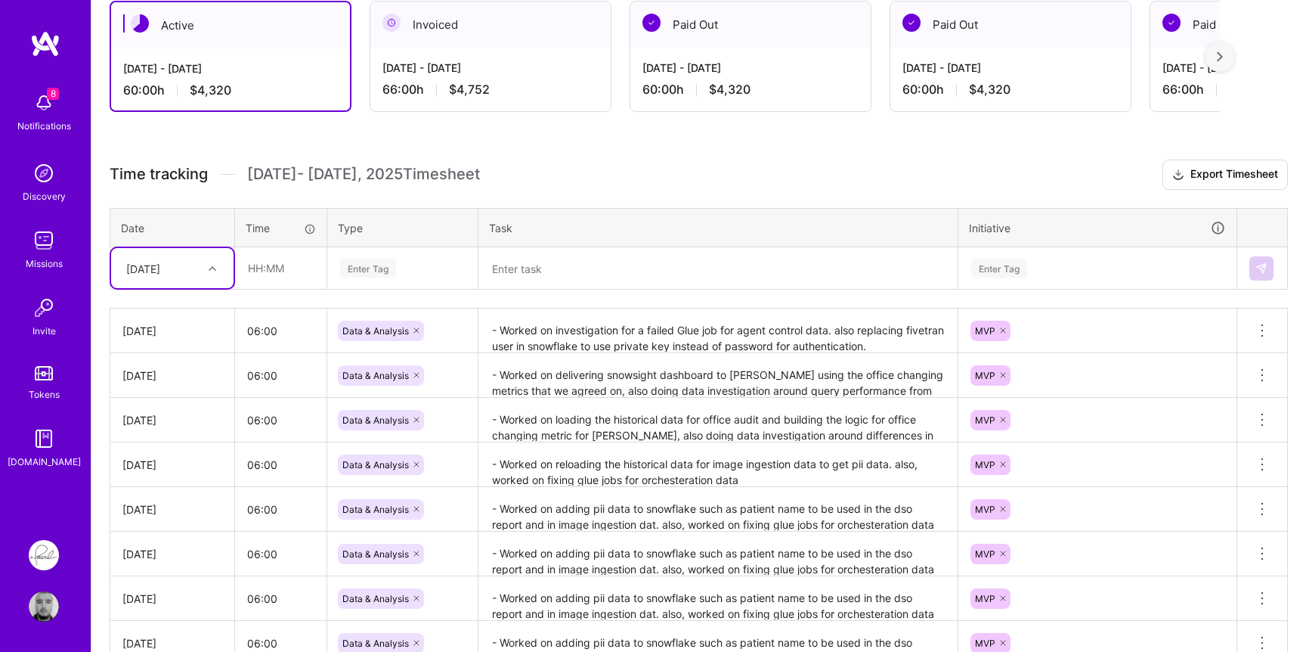
scroll to position [272, 0]
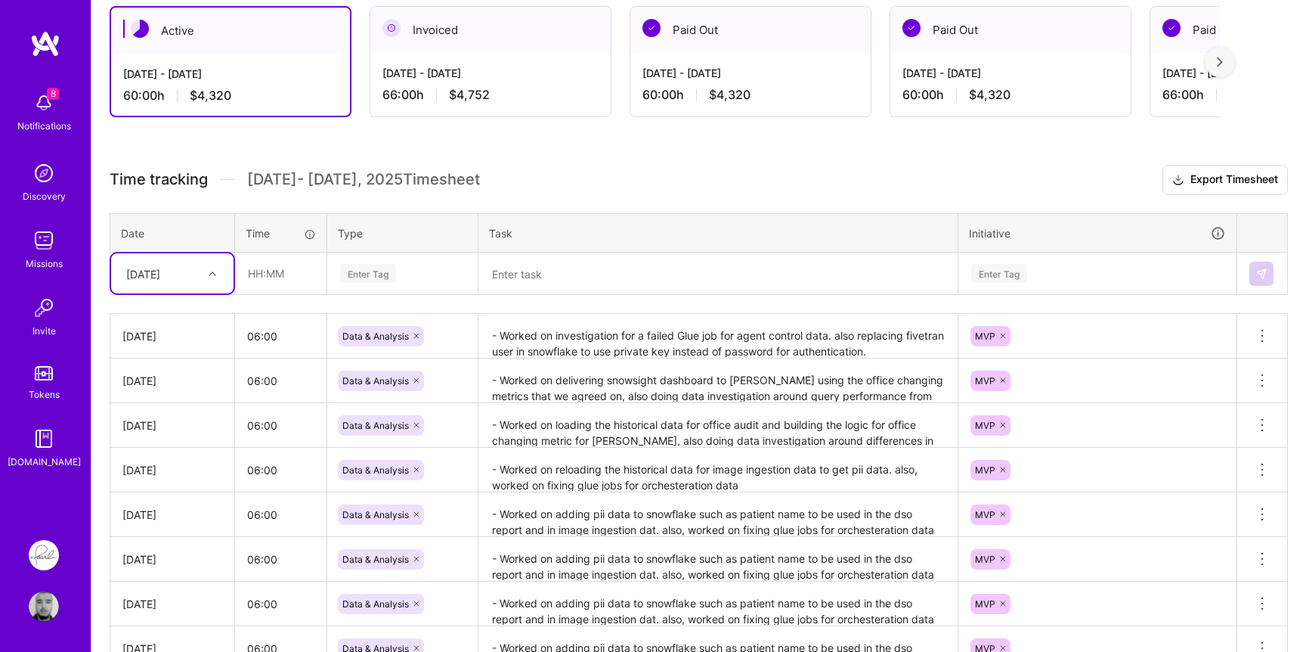
click at [185, 272] on div "[DATE]" at bounding box center [161, 273] width 84 height 25
click at [637, 200] on div "Time tracking [DATE] - [DATE] Timesheet Export Timesheet Date Time Type Task In…" at bounding box center [699, 483] width 1179 height 636
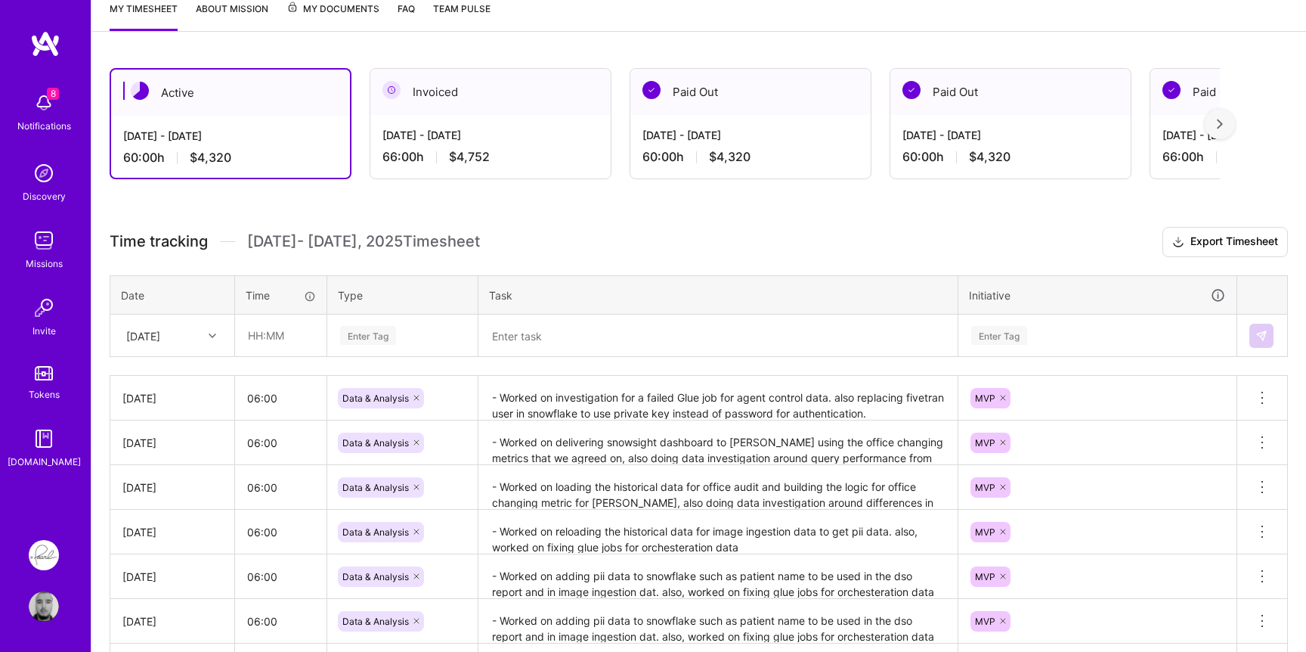
scroll to position [209, 0]
